Goal: Find specific page/section

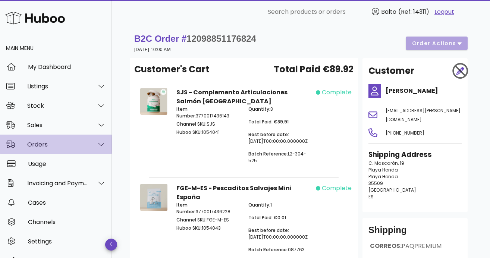
click at [63, 148] on div "Orders" at bounding box center [56, 144] width 112 height 19
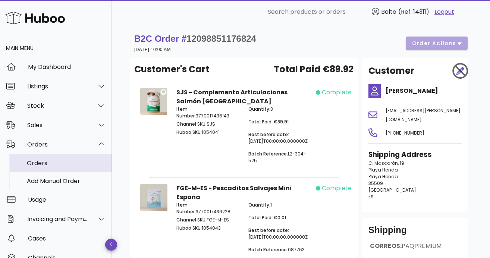
click at [54, 164] on div "Orders" at bounding box center [66, 163] width 79 height 7
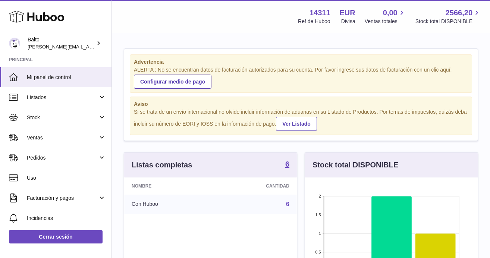
scroll to position [116, 173]
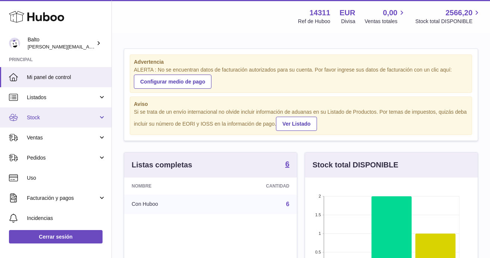
click at [60, 122] on link "Stock" at bounding box center [55, 117] width 111 height 20
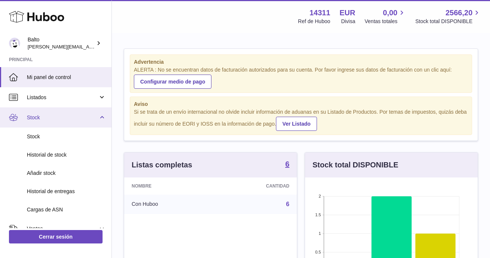
click at [59, 123] on link "Stock" at bounding box center [55, 117] width 111 height 20
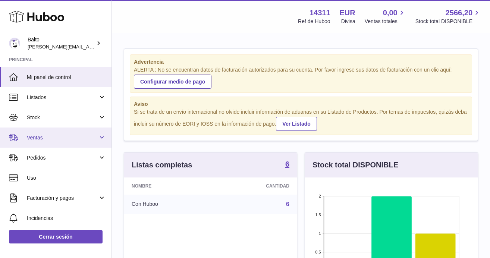
click at [53, 141] on link "Ventas" at bounding box center [55, 138] width 111 height 20
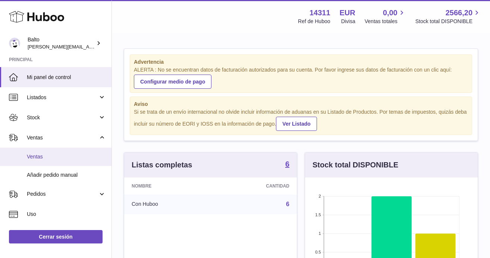
click at [47, 158] on span "Ventas" at bounding box center [66, 156] width 79 height 7
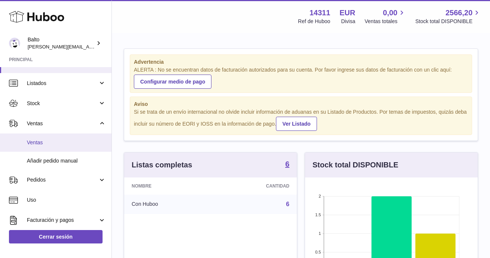
scroll to position [18, 0]
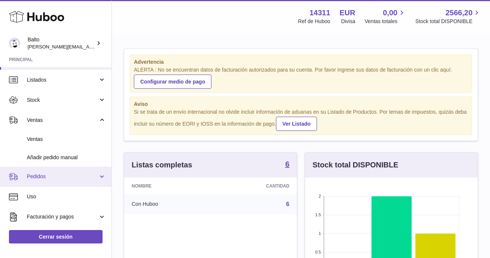
click at [44, 179] on span "Pedidos" at bounding box center [62, 176] width 71 height 7
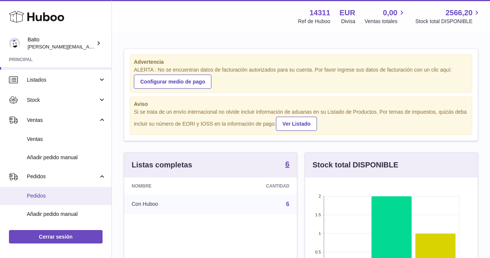
click at [56, 194] on span "Pedidos" at bounding box center [66, 195] width 79 height 7
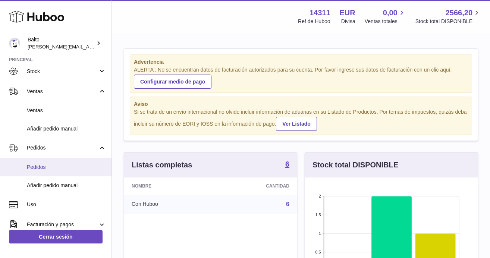
scroll to position [52, 0]
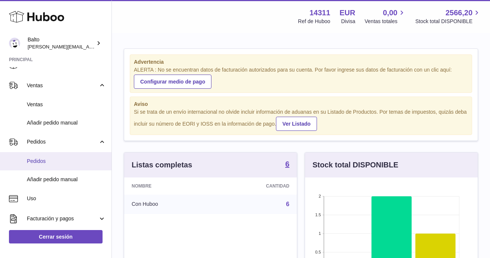
click at [42, 164] on span "Pedidos" at bounding box center [66, 161] width 79 height 7
